Goal: Navigation & Orientation: Find specific page/section

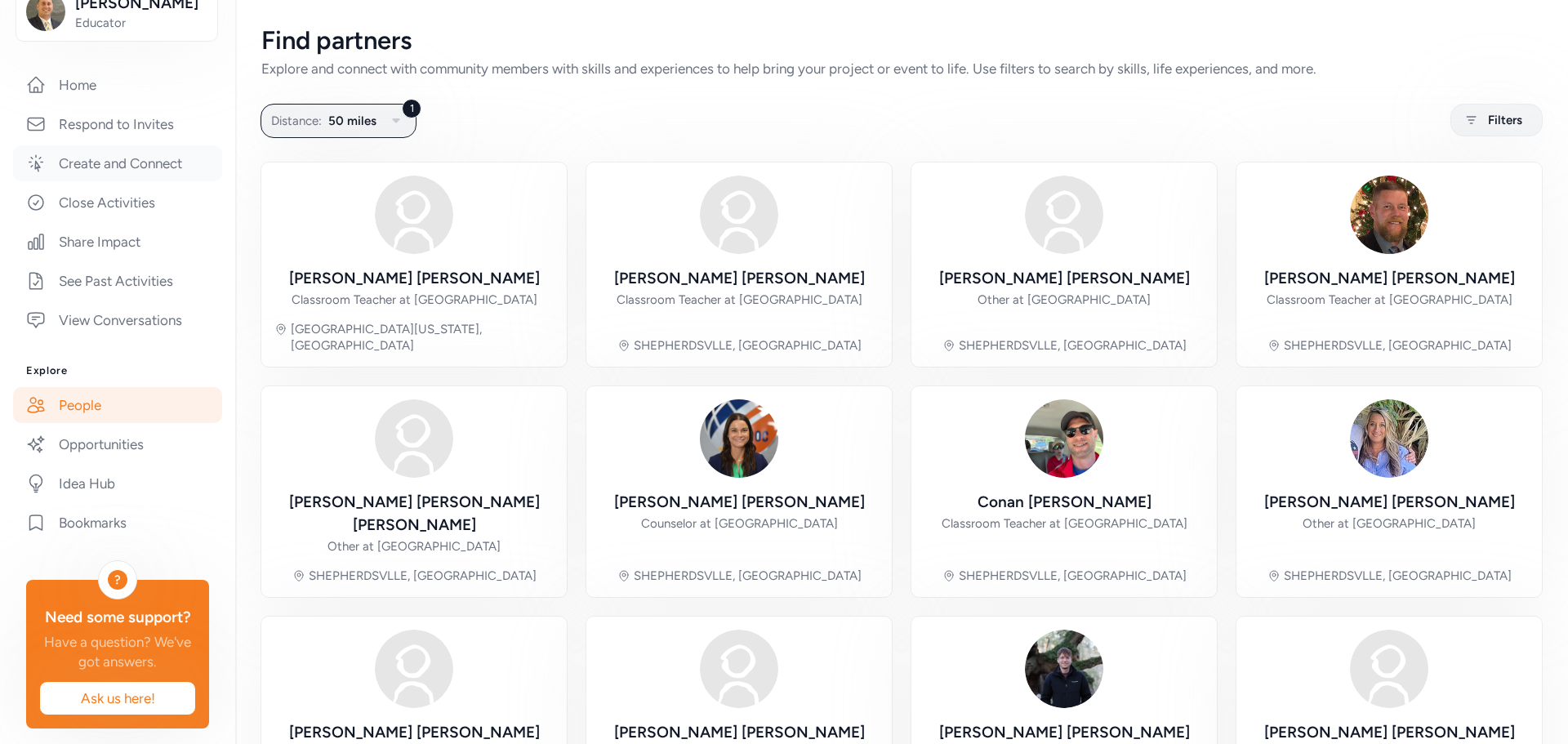
scroll to position [280, 0]
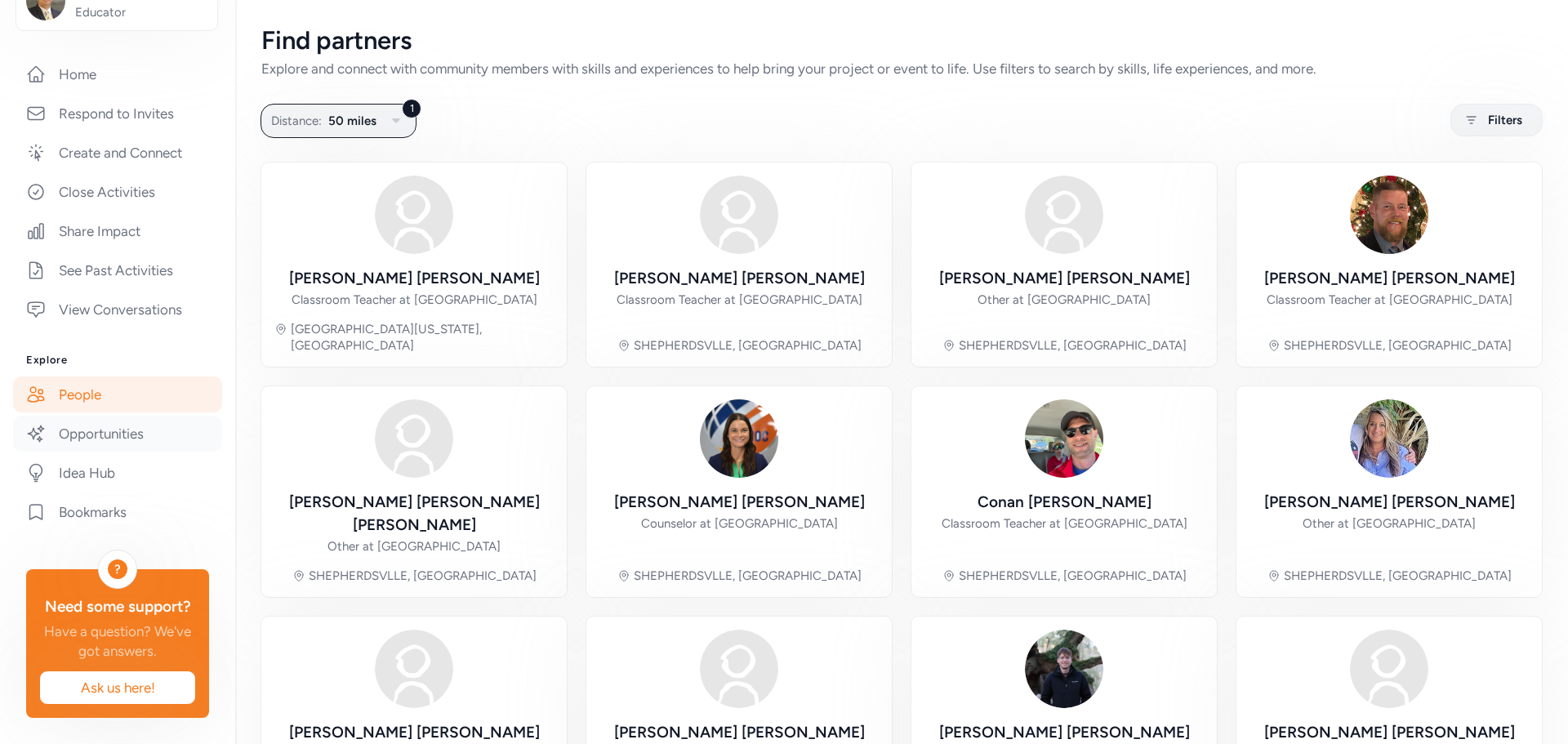
click at [83, 416] on link "Opportunities" at bounding box center [117, 434] width 209 height 36
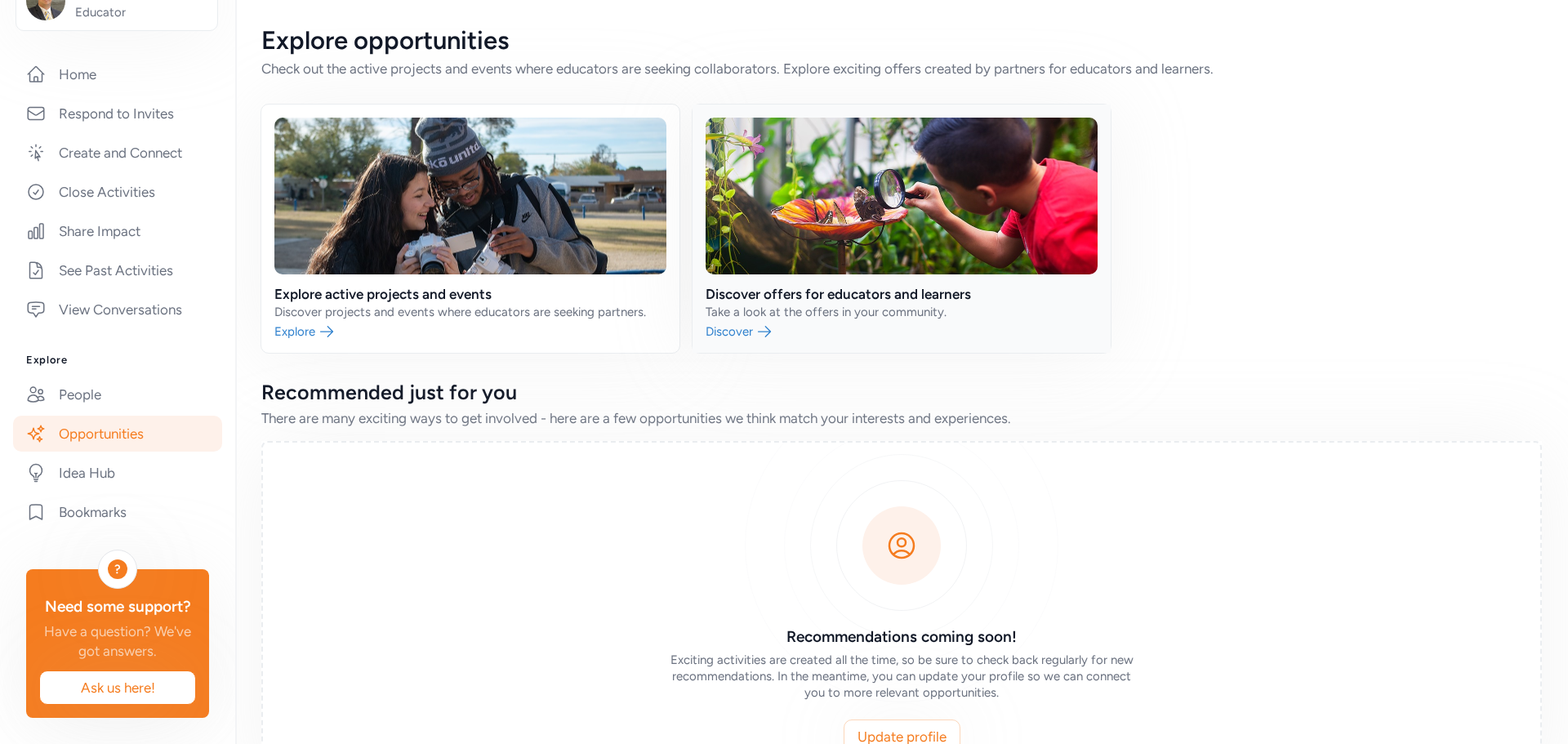
click at [872, 301] on link at bounding box center [902, 229] width 418 height 248
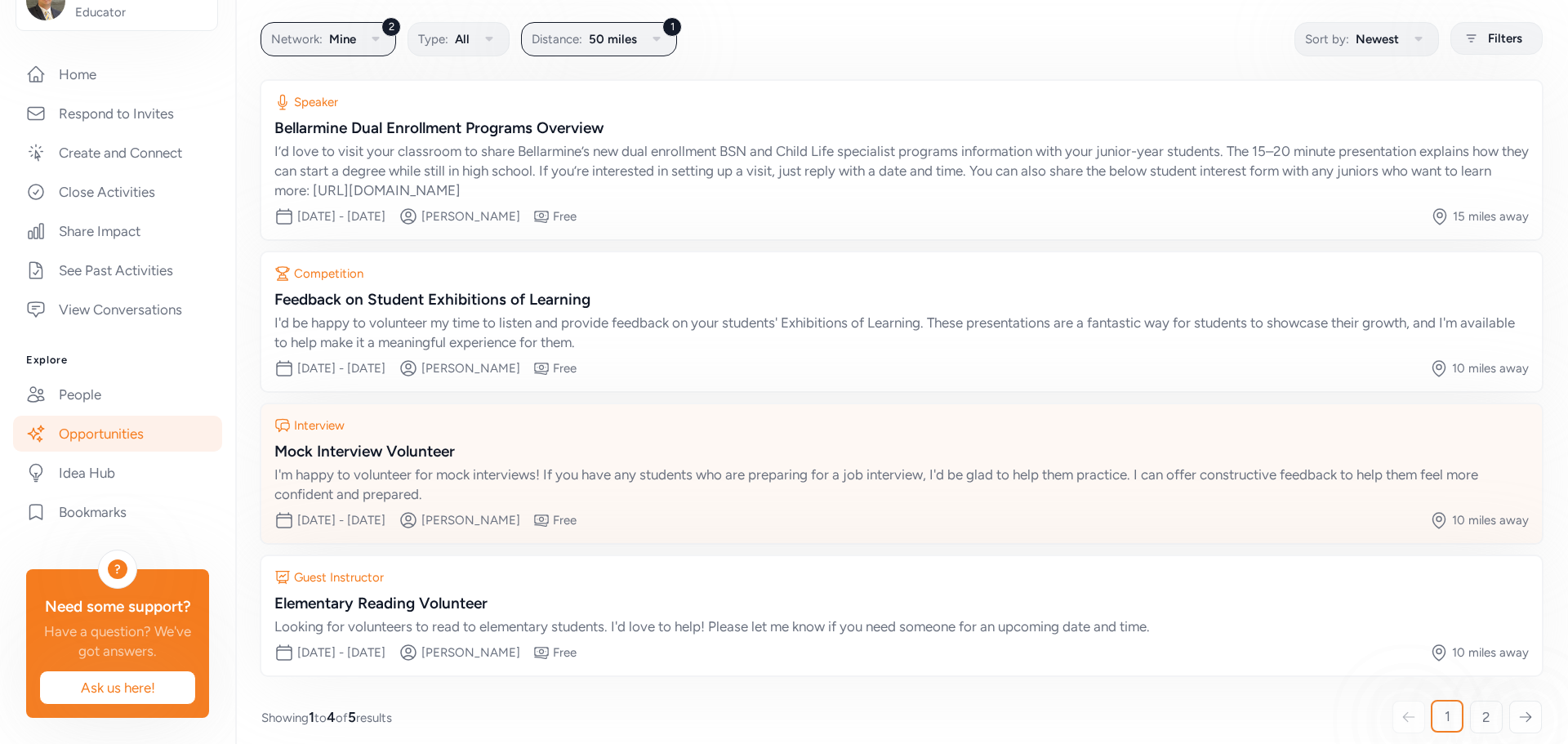
scroll to position [96, 0]
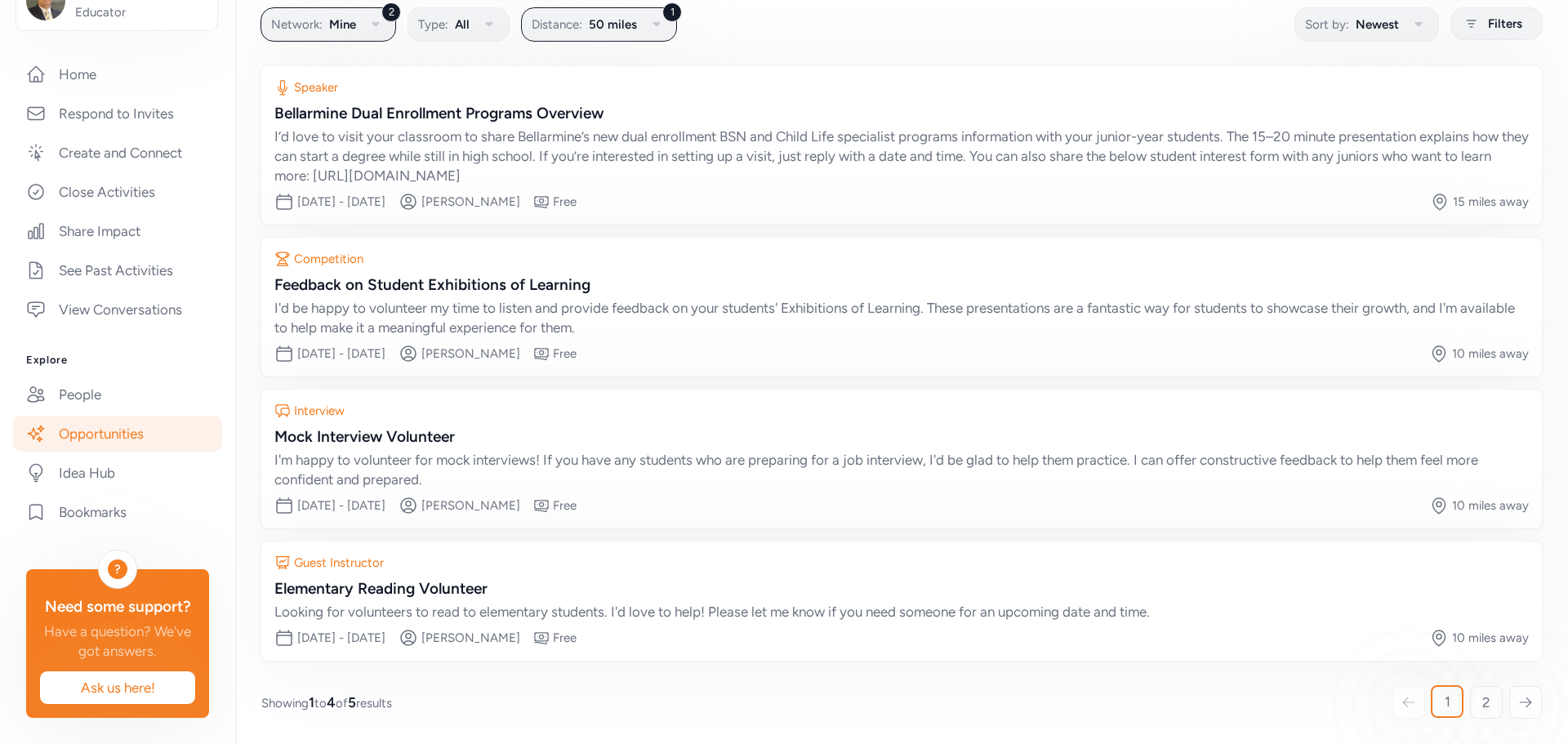
click at [1518, 698] on icon at bounding box center [1525, 701] width 14 height 16
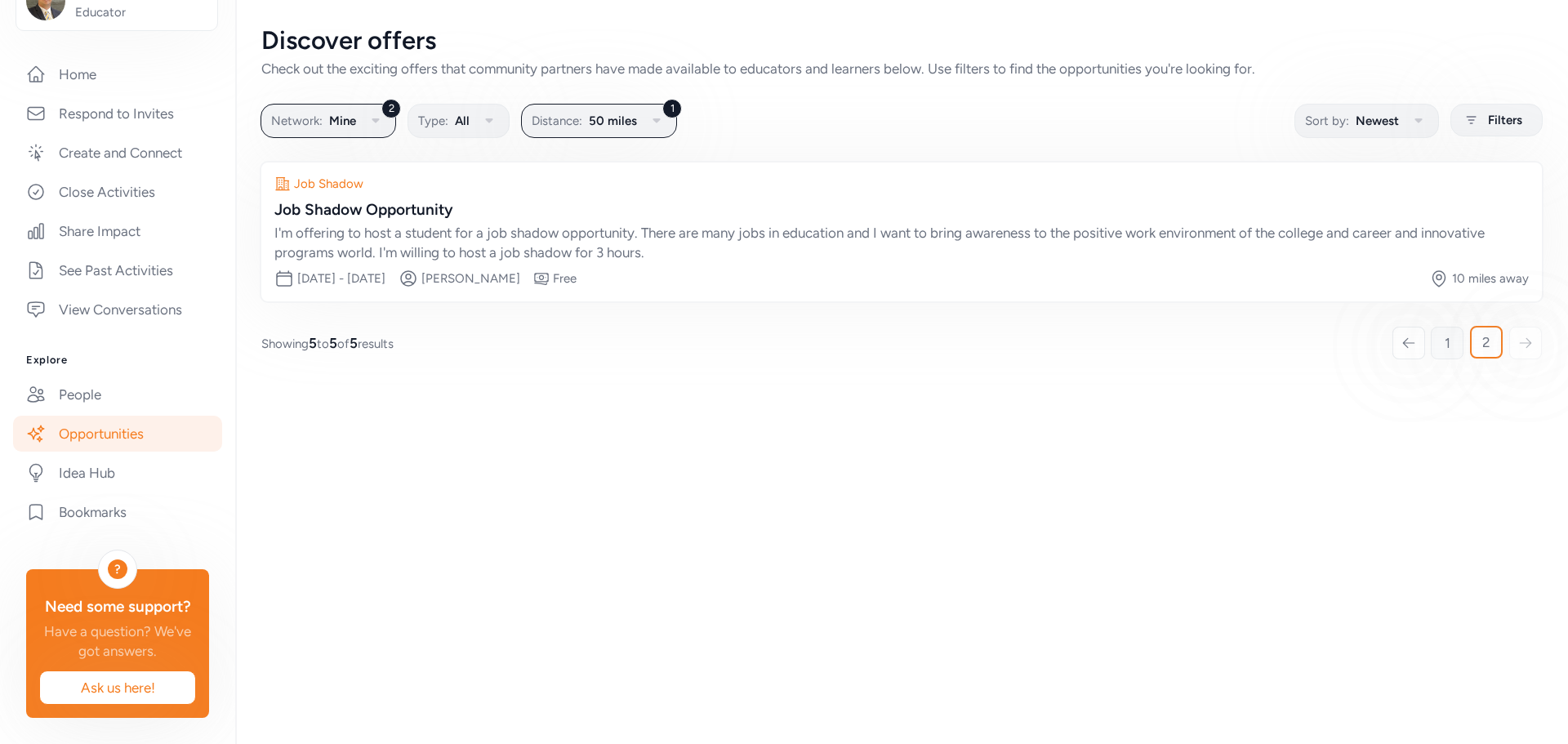
click at [1443, 341] on link "1" at bounding box center [1447, 342] width 32 height 32
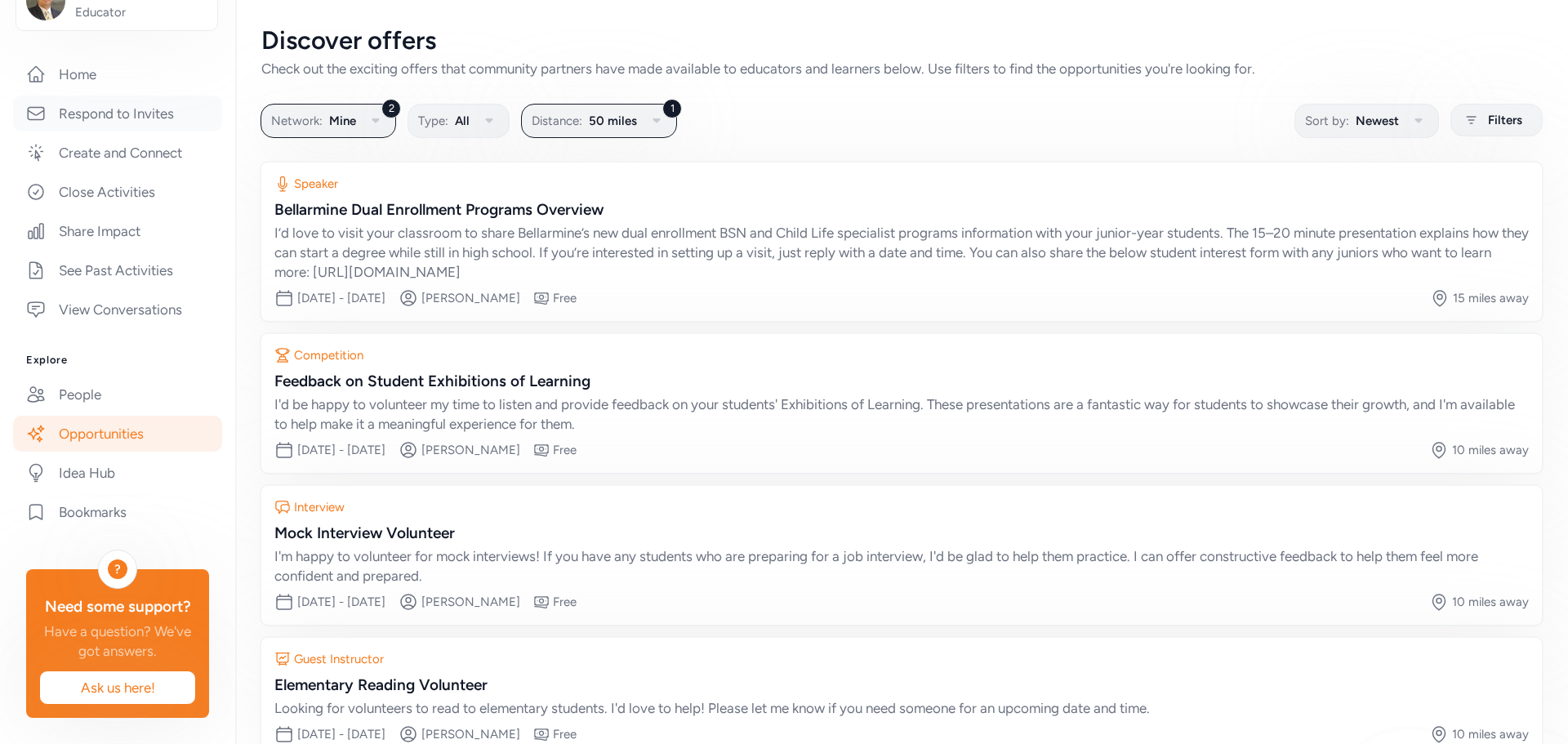
click at [41, 95] on link "Respond to Invites" at bounding box center [117, 114] width 209 height 36
